Goal: Information Seeking & Learning: Learn about a topic

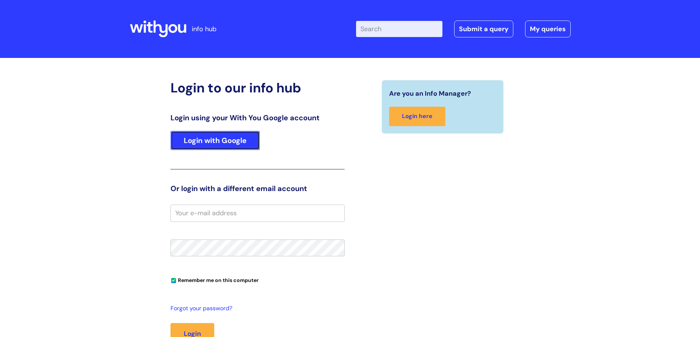
click at [231, 138] on link "Login with Google" at bounding box center [214, 140] width 89 height 19
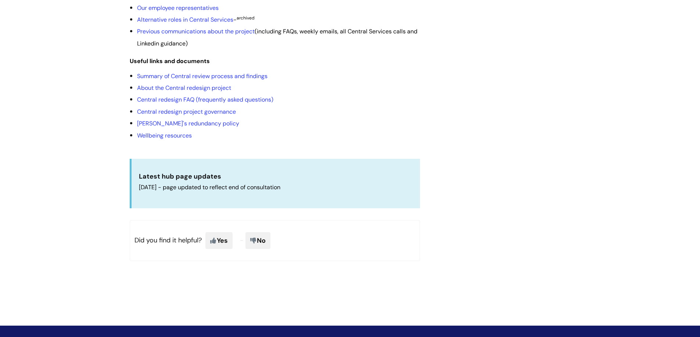
scroll to position [201, 0]
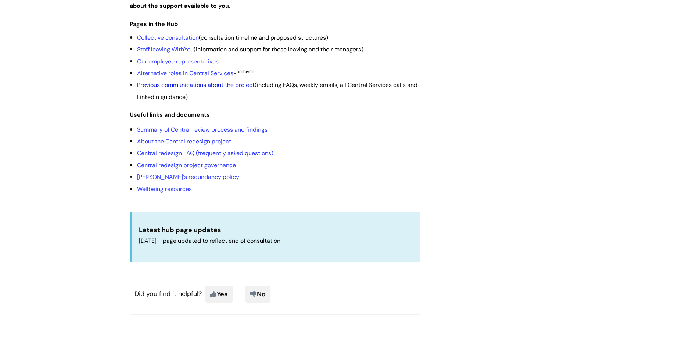
click at [182, 89] on link "Previous communications about the project" at bounding box center [196, 85] width 118 height 8
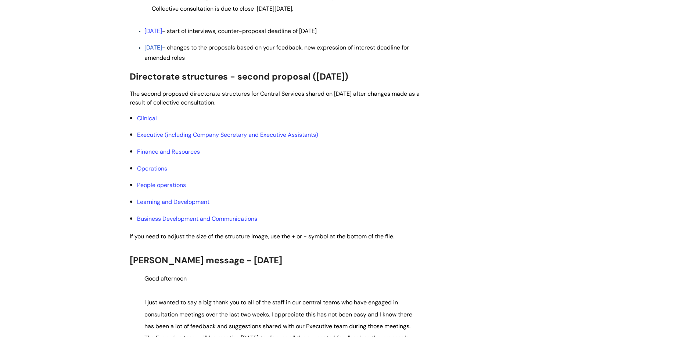
scroll to position [477, 0]
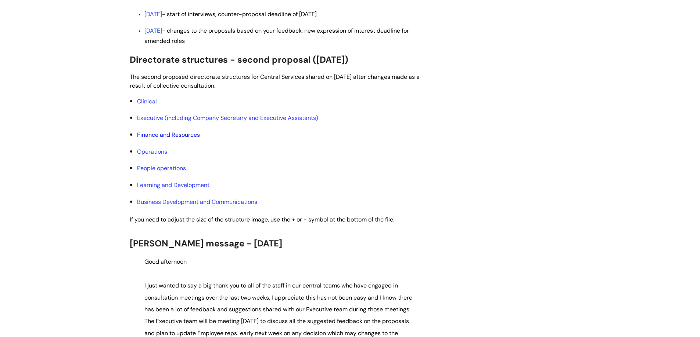
click at [155, 135] on link "Finance and Resources" at bounding box center [168, 135] width 63 height 8
